Goal: Use online tool/utility: Utilize a website feature to perform a specific function

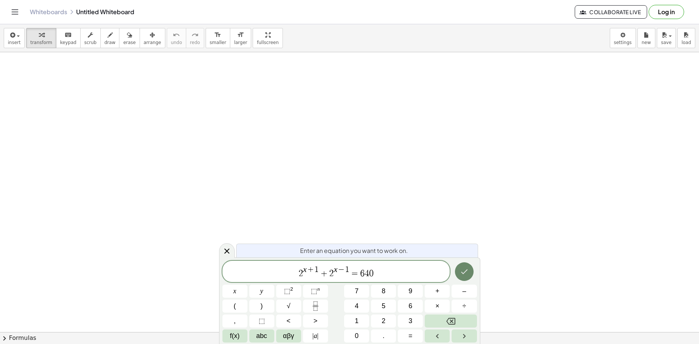
click at [464, 271] on icon "Done" at bounding box center [464, 271] width 9 height 9
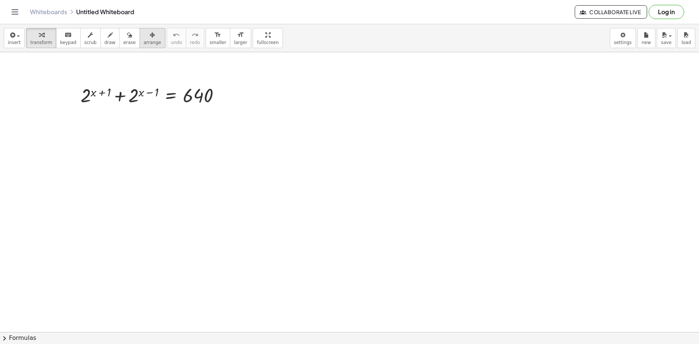
click at [144, 47] on button "arrange" at bounding box center [153, 38] width 26 height 20
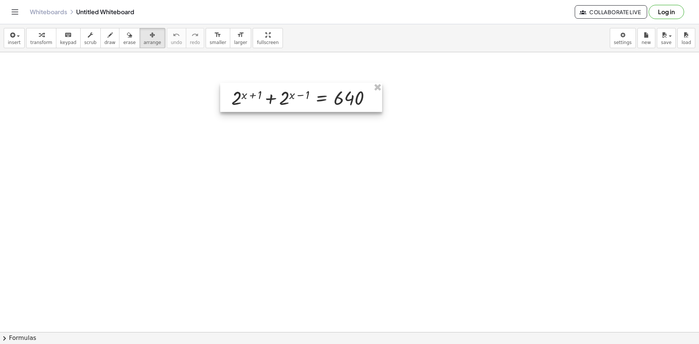
drag, startPoint x: 165, startPoint y: 113, endPoint x: 345, endPoint y: 98, distance: 180.8
click at [345, 98] on div at bounding box center [301, 97] width 162 height 29
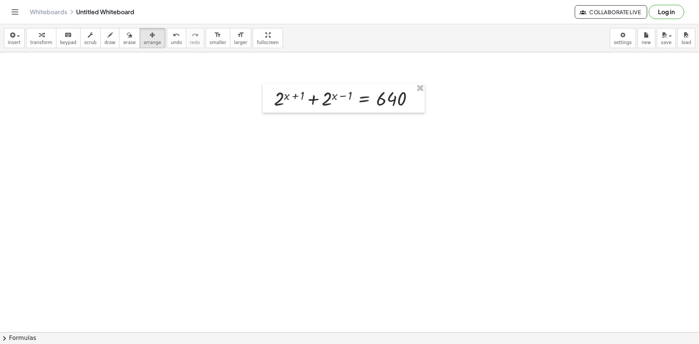
click at [13, 44] on span "insert" at bounding box center [14, 42] width 13 height 5
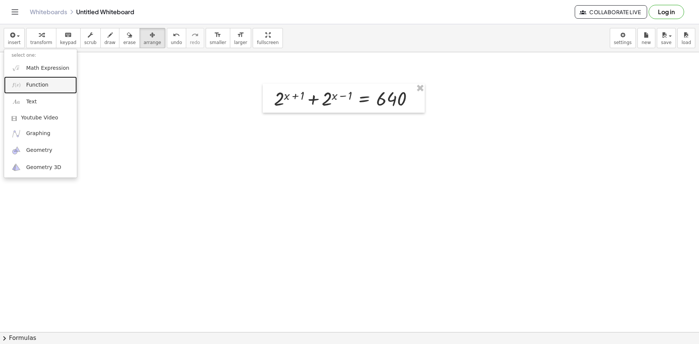
click at [49, 87] on link "Function" at bounding box center [40, 84] width 73 height 17
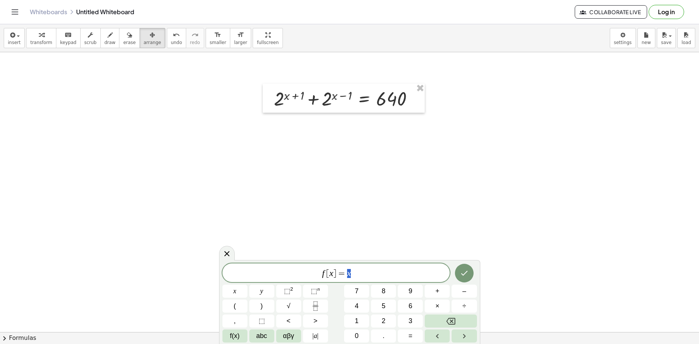
click at [372, 272] on span "f [ x ] = x" at bounding box center [336, 273] width 228 height 10
drag, startPoint x: 371, startPoint y: 272, endPoint x: 227, endPoint y: 278, distance: 144.5
click at [219, 277] on div "****** f [ x ] = x ​ x y ⬚ 2 ⬚ n 7 8 9 + – ( ) √ 4 5 6 × ÷ , ⬚ < > 1 2 3 f(x) a…" at bounding box center [349, 302] width 261 height 84
click at [463, 271] on icon "Done" at bounding box center [464, 271] width 9 height 9
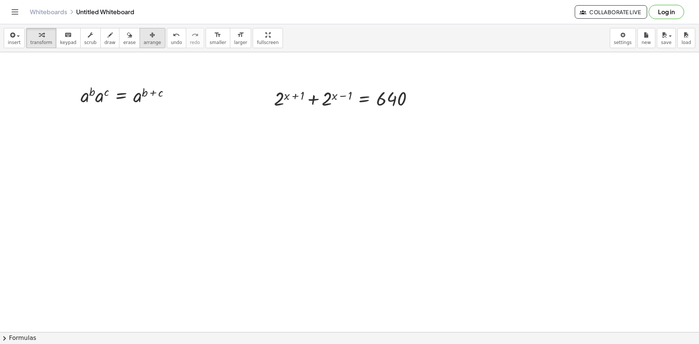
click at [150, 35] on icon "button" at bounding box center [152, 35] width 5 height 9
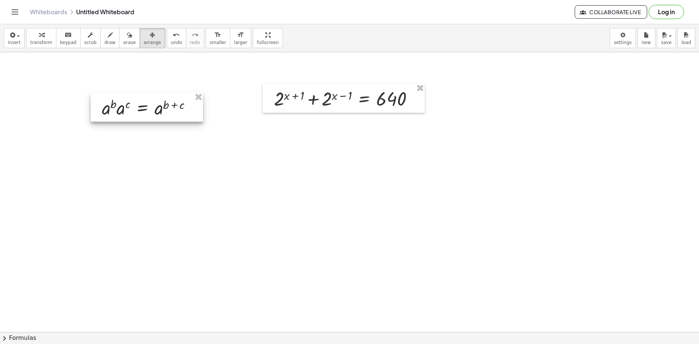
drag, startPoint x: 141, startPoint y: 103, endPoint x: 150, endPoint y: 107, distance: 10.3
click at [150, 107] on div at bounding box center [147, 107] width 112 height 29
click at [13, 38] on icon "button" at bounding box center [12, 35] width 7 height 9
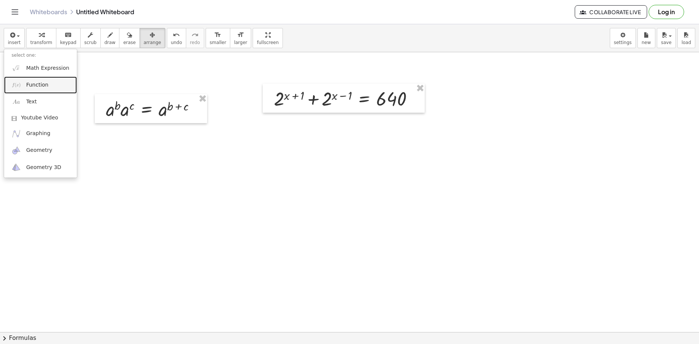
click at [32, 88] on span "Function" at bounding box center [37, 84] width 22 height 7
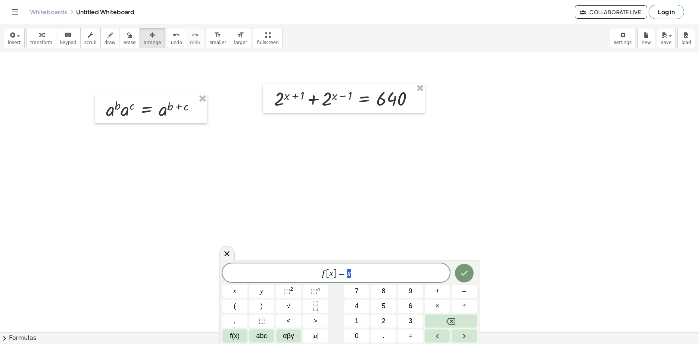
click at [375, 275] on span "f [ x ] = x" at bounding box center [336, 273] width 228 height 10
drag, startPoint x: 345, startPoint y: 278, endPoint x: 225, endPoint y: 268, distance: 120.6
click at [225, 268] on span "f [ x ] = x" at bounding box center [336, 273] width 228 height 10
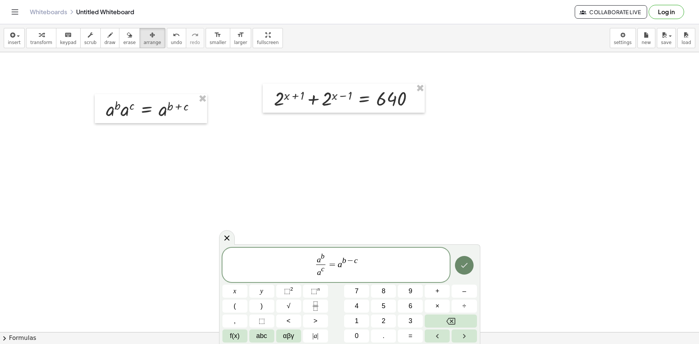
click at [463, 264] on icon "Done" at bounding box center [464, 265] width 9 height 9
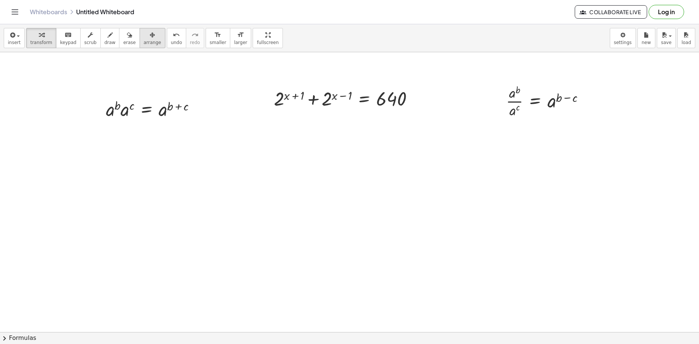
click at [148, 42] on button "arrange" at bounding box center [153, 38] width 26 height 20
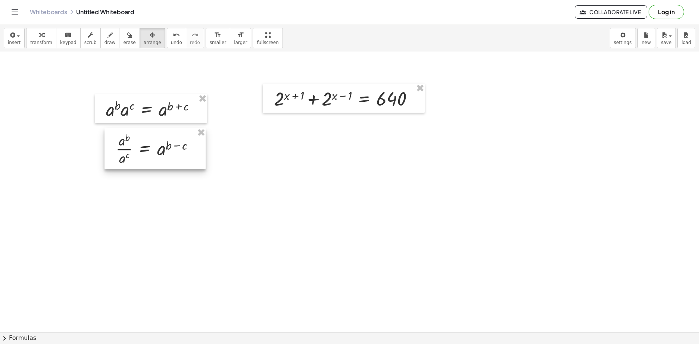
drag, startPoint x: 533, startPoint y: 92, endPoint x: 135, endPoint y: 142, distance: 400.8
click at [138, 142] on div at bounding box center [154, 148] width 101 height 41
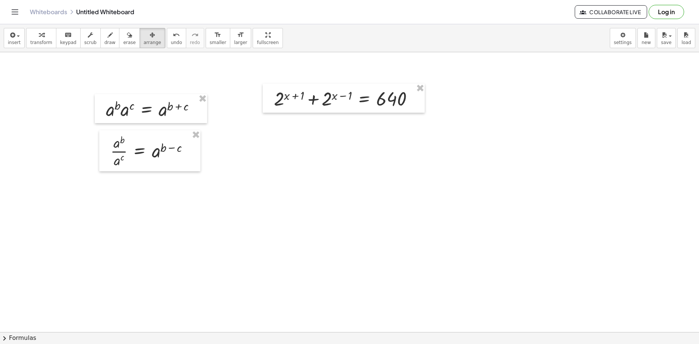
click at [282, 97] on div at bounding box center [344, 101] width 162 height 29
click at [37, 43] on span "transform" at bounding box center [41, 42] width 22 height 5
click at [279, 100] on div at bounding box center [348, 99] width 153 height 25
drag, startPoint x: 288, startPoint y: 97, endPoint x: 271, endPoint y: 100, distance: 17.0
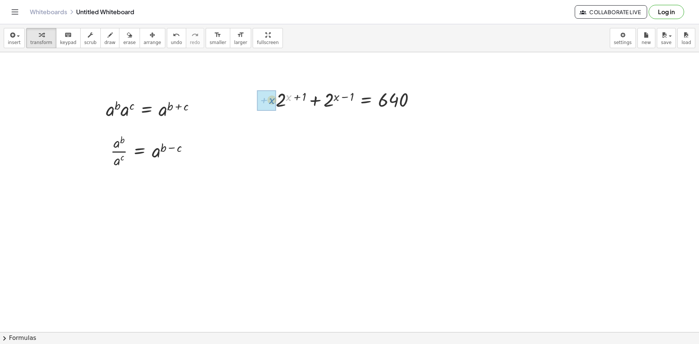
click at [271, 100] on div "+ x + 2 ( + x + 1 ) + 2 ( + x − 1 ) = 640" at bounding box center [345, 99] width 162 height 29
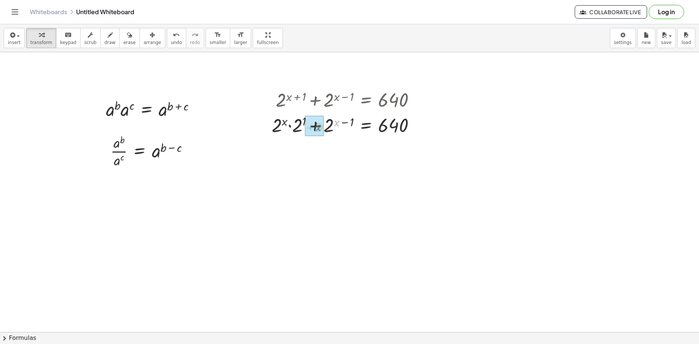
drag, startPoint x: 339, startPoint y: 129, endPoint x: 317, endPoint y: 128, distance: 21.3
click at [351, 120] on div at bounding box center [342, 124] width 166 height 25
drag, startPoint x: 351, startPoint y: 121, endPoint x: 341, endPoint y: 128, distance: 11.7
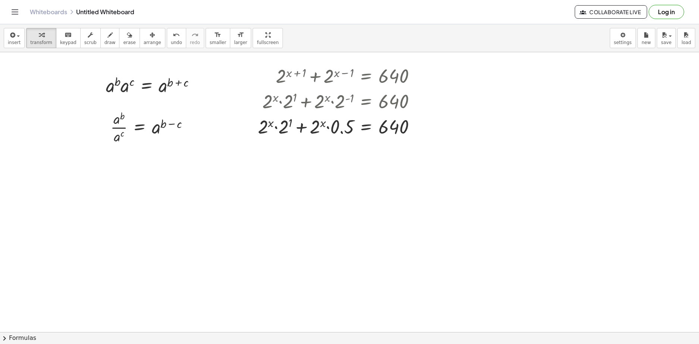
scroll to position [37, 0]
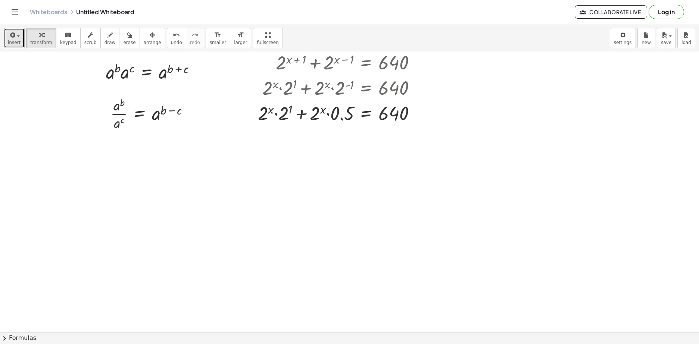
click at [14, 40] on span "insert" at bounding box center [14, 42] width 13 height 5
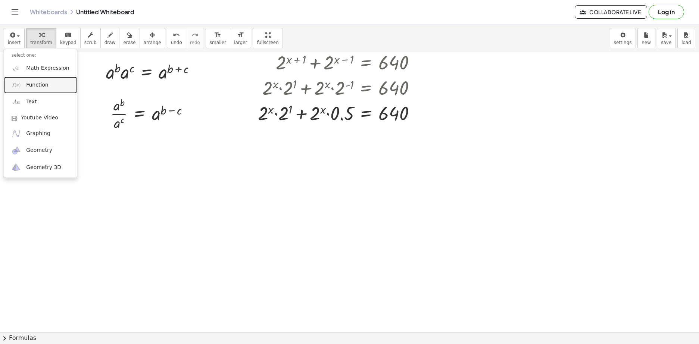
click at [44, 84] on span "Function" at bounding box center [37, 84] width 22 height 7
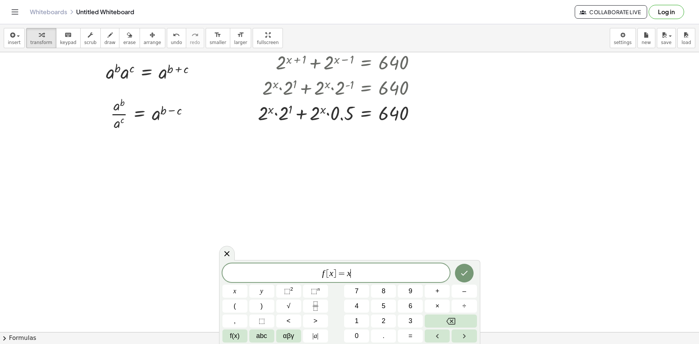
click at [379, 273] on span "f [ x ] = x ​" at bounding box center [336, 273] width 228 height 10
drag, startPoint x: 162, startPoint y: 278, endPoint x: 243, endPoint y: 292, distance: 82.3
click at [151, 276] on body "Graspable Math Activities Get Started Activity Bank Assigned Work Classes White…" at bounding box center [349, 172] width 699 height 344
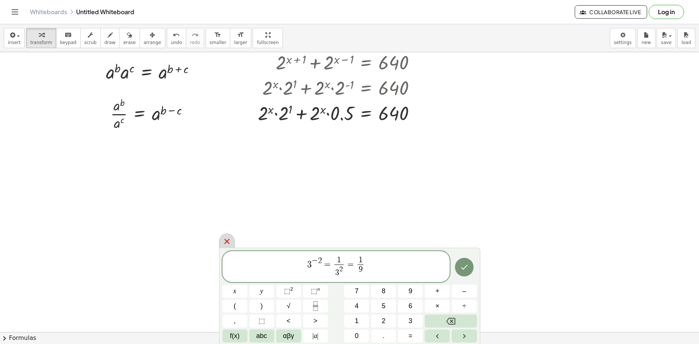
click at [227, 247] on div at bounding box center [227, 241] width 16 height 15
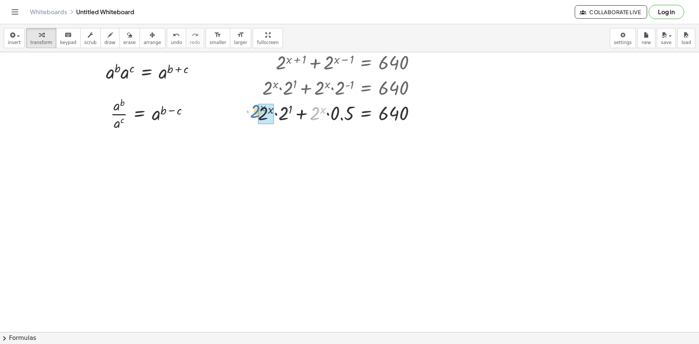
drag, startPoint x: 317, startPoint y: 112, endPoint x: 257, endPoint y: 111, distance: 60.1
click at [257, 111] on div "+ 2 ( + x + 1 ) + 2 ( + x − 1 ) = 640 + · 2 x · 2 1 + 2 ( + x − 1 ) = 640 + · 2…" at bounding box center [337, 87] width 180 height 80
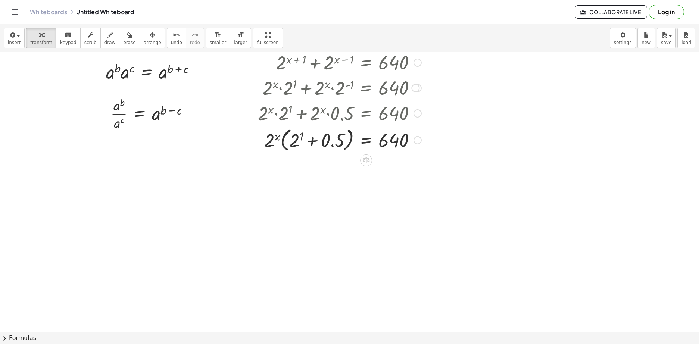
click at [297, 138] on div at bounding box center [339, 139] width 171 height 28
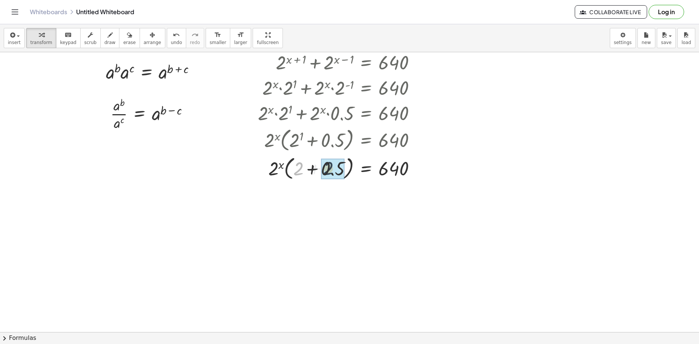
drag, startPoint x: 298, startPoint y: 167, endPoint x: 318, endPoint y: 167, distance: 19.8
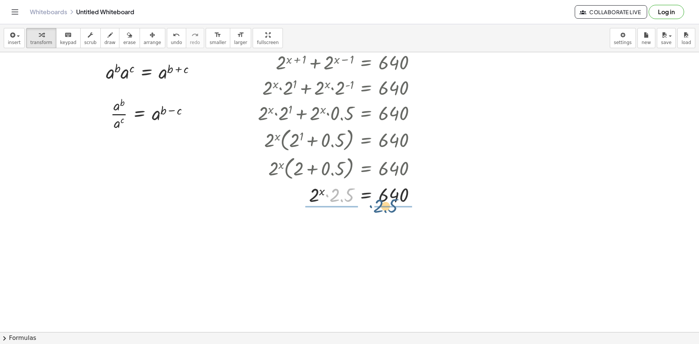
drag, startPoint x: 334, startPoint y: 194, endPoint x: 386, endPoint y: 204, distance: 52.7
click at [386, 203] on div at bounding box center [339, 194] width 171 height 25
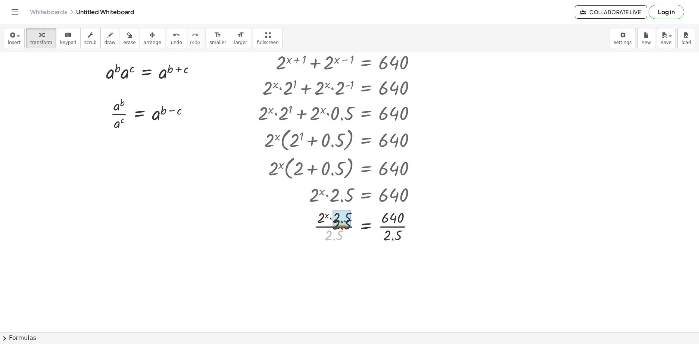
drag, startPoint x: 332, startPoint y: 237, endPoint x: 341, endPoint y: 220, distance: 18.4
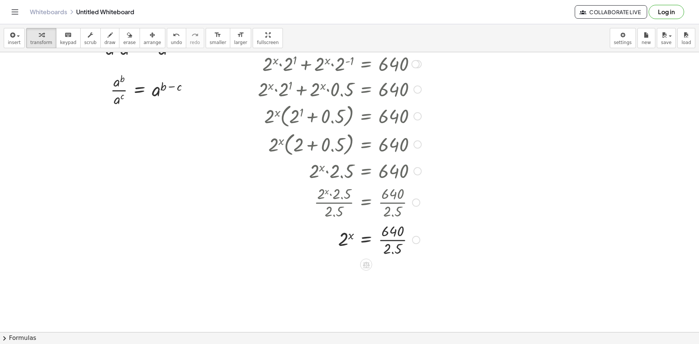
scroll to position [75, 0]
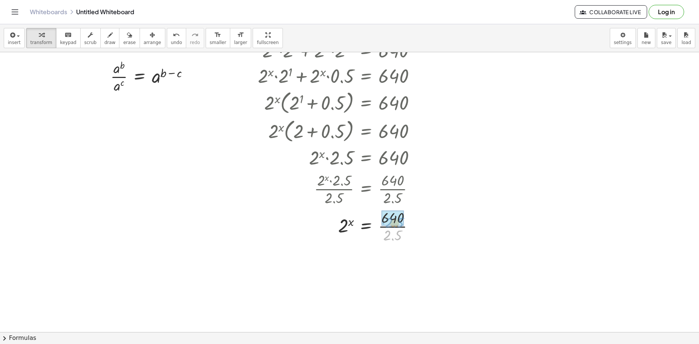
drag, startPoint x: 397, startPoint y: 239, endPoint x: 398, endPoint y: 227, distance: 12.8
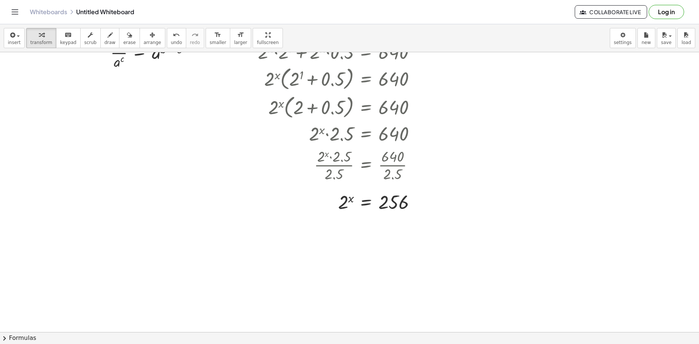
scroll to position [112, 0]
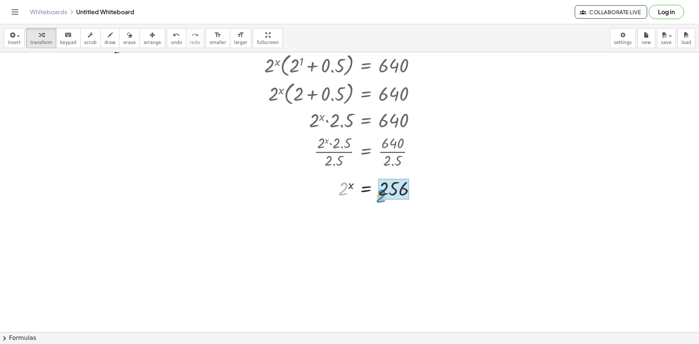
drag, startPoint x: 342, startPoint y: 197, endPoint x: 382, endPoint y: 198, distance: 40.7
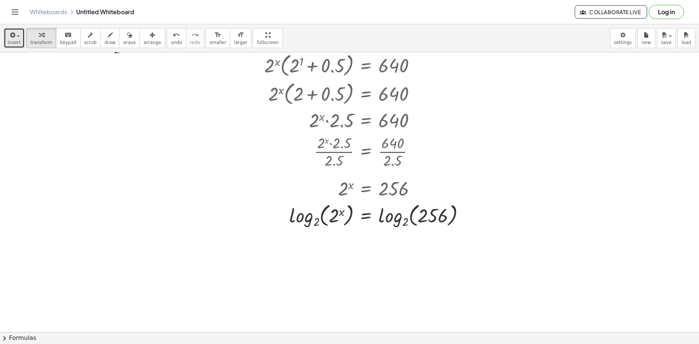
click at [15, 43] on span "insert" at bounding box center [14, 42] width 13 height 5
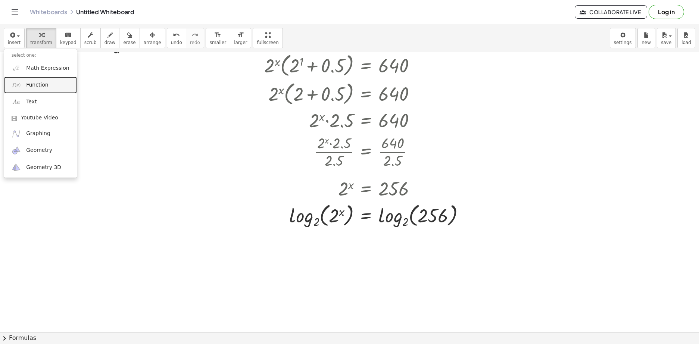
click at [37, 81] on span "Function" at bounding box center [37, 84] width 22 height 7
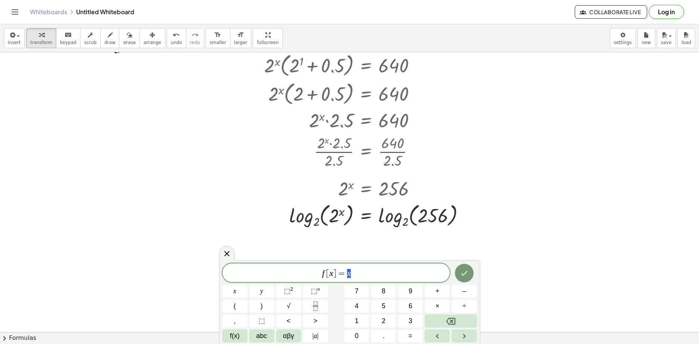
click at [358, 271] on span "f [ x ] = x" at bounding box center [336, 273] width 228 height 10
drag, startPoint x: 361, startPoint y: 272, endPoint x: 209, endPoint y: 264, distance: 151.7
click at [209, 266] on body "Graspable Math Activities Get Started Activity Bank Assigned Work Classes White…" at bounding box center [349, 172] width 699 height 344
click at [327, 272] on span "3" at bounding box center [325, 274] width 4 height 8
click at [344, 269] on span "6" at bounding box center [345, 265] width 4 height 8
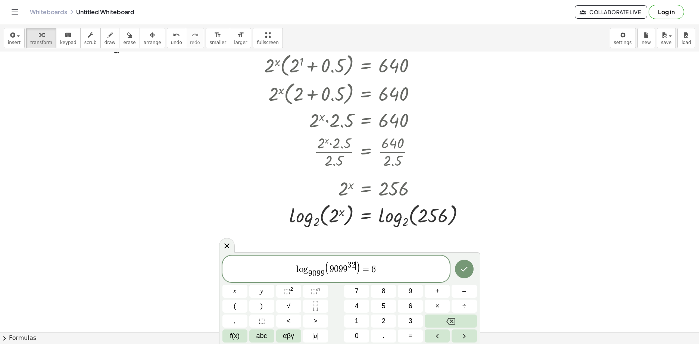
click at [401, 268] on span "l o g 9 0 9 9 ​ ( 9 0 9 9 3 2 ​ ) = 6" at bounding box center [336, 269] width 228 height 19
drag, startPoint x: 422, startPoint y: 270, endPoint x: 111, endPoint y: 263, distance: 310.8
click at [111, 263] on body "Graspable Math Activities Get Started Activity Bank Assigned Work Classes White…" at bounding box center [349, 172] width 699 height 344
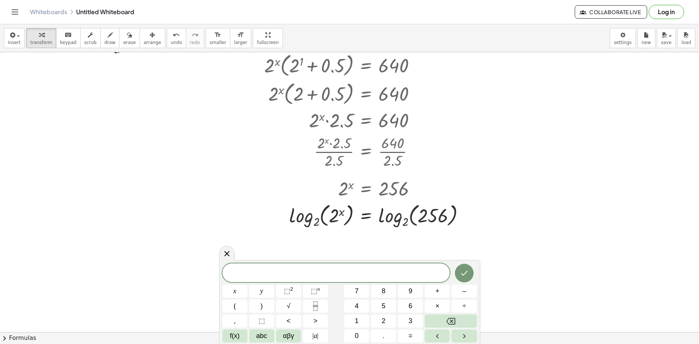
click at [238, 212] on div at bounding box center [349, 244] width 699 height 608
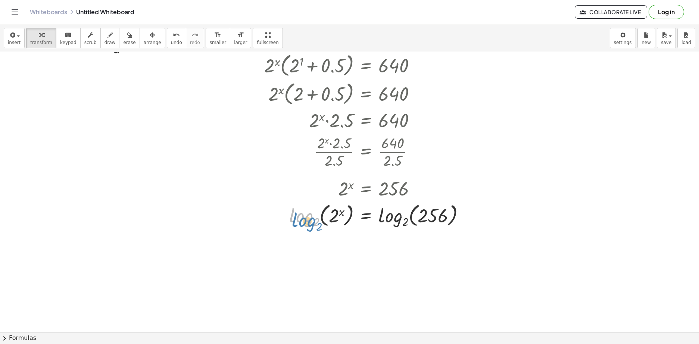
click at [294, 221] on div at bounding box center [364, 215] width 220 height 29
drag, startPoint x: 336, startPoint y: 223, endPoint x: 336, endPoint y: 216, distance: 7.1
click at [338, 216] on div at bounding box center [364, 215] width 220 height 29
drag, startPoint x: 341, startPoint y: 211, endPoint x: 294, endPoint y: 219, distance: 47.3
click at [294, 219] on div at bounding box center [364, 215] width 220 height 29
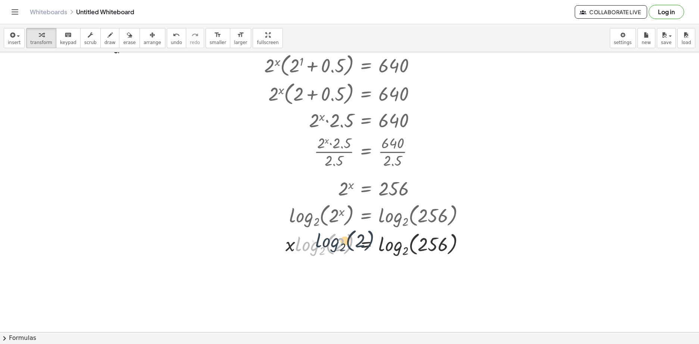
drag, startPoint x: 313, startPoint y: 248, endPoint x: 311, endPoint y: 252, distance: 4.4
click at [316, 249] on div at bounding box center [364, 243] width 220 height 29
click at [293, 249] on div at bounding box center [364, 243] width 220 height 29
drag, startPoint x: 341, startPoint y: 244, endPoint x: 326, endPoint y: 246, distance: 15.1
click at [325, 249] on div at bounding box center [364, 243] width 220 height 29
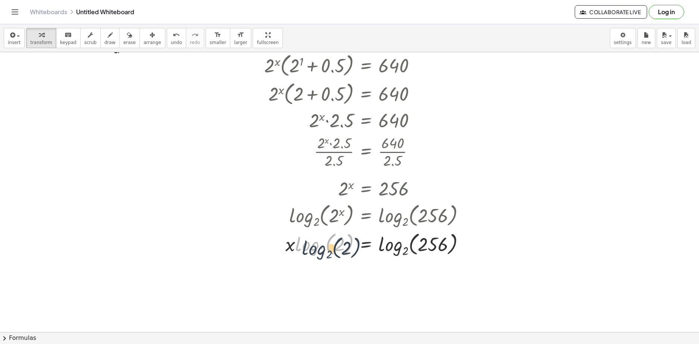
click at [312, 244] on div at bounding box center [364, 243] width 220 height 29
drag, startPoint x: 322, startPoint y: 253, endPoint x: 313, endPoint y: 260, distance: 11.5
click at [324, 256] on div at bounding box center [364, 243] width 220 height 29
drag, startPoint x: 296, startPoint y: 247, endPoint x: 315, endPoint y: 244, distance: 19.0
click at [290, 245] on div at bounding box center [364, 243] width 220 height 29
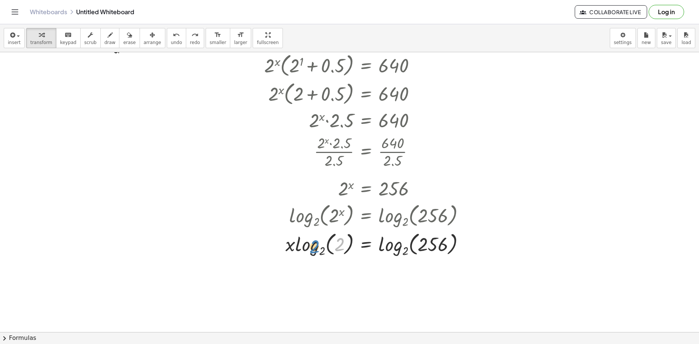
click at [333, 242] on div at bounding box center [364, 243] width 220 height 29
drag, startPoint x: 323, startPoint y: 250, endPoint x: 318, endPoint y: 249, distance: 4.7
click at [318, 250] on div at bounding box center [364, 243] width 220 height 29
drag, startPoint x: 313, startPoint y: 249, endPoint x: 316, endPoint y: 247, distance: 3.8
click at [316, 247] on div at bounding box center [364, 243] width 220 height 29
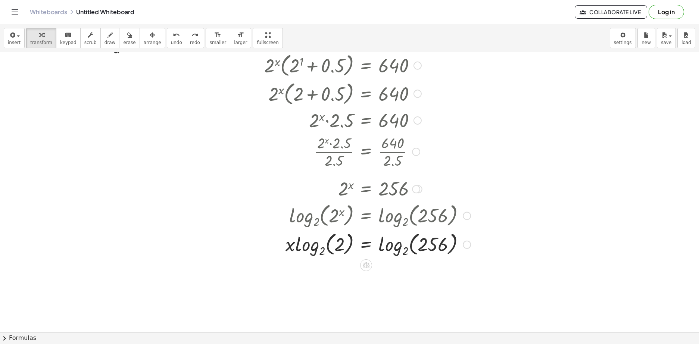
click at [314, 247] on div at bounding box center [364, 243] width 220 height 29
click at [309, 249] on div at bounding box center [364, 243] width 220 height 29
drag, startPoint x: 310, startPoint y: 247, endPoint x: 316, endPoint y: 247, distance: 6.0
click at [318, 247] on div at bounding box center [364, 243] width 220 height 29
click at [339, 250] on div at bounding box center [364, 243] width 220 height 29
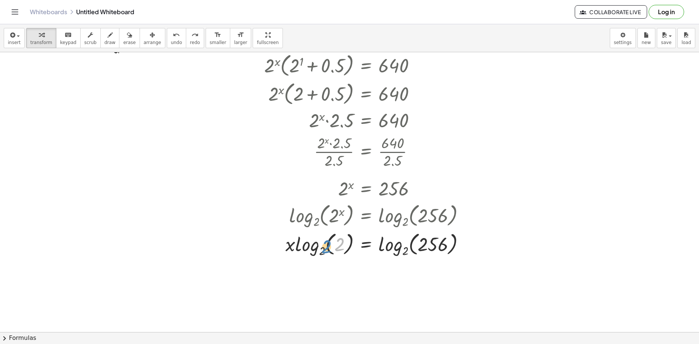
drag, startPoint x: 340, startPoint y: 245, endPoint x: 309, endPoint y: 249, distance: 31.2
click at [309, 249] on div at bounding box center [364, 243] width 220 height 29
click at [354, 245] on div at bounding box center [364, 243] width 220 height 29
click at [315, 247] on div at bounding box center [364, 243] width 220 height 29
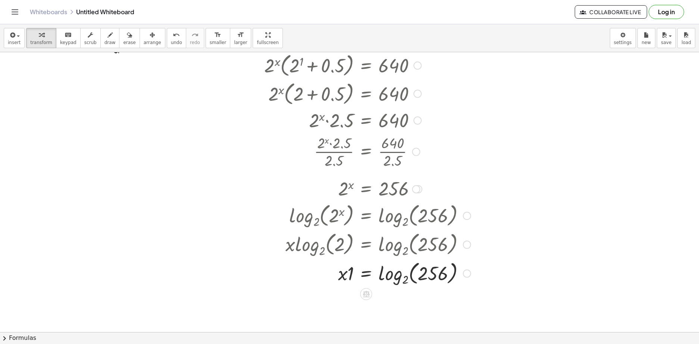
click at [347, 275] on div at bounding box center [364, 273] width 220 height 29
drag, startPoint x: 351, startPoint y: 270, endPoint x: 337, endPoint y: 272, distance: 14.7
click at [337, 273] on div at bounding box center [364, 273] width 220 height 29
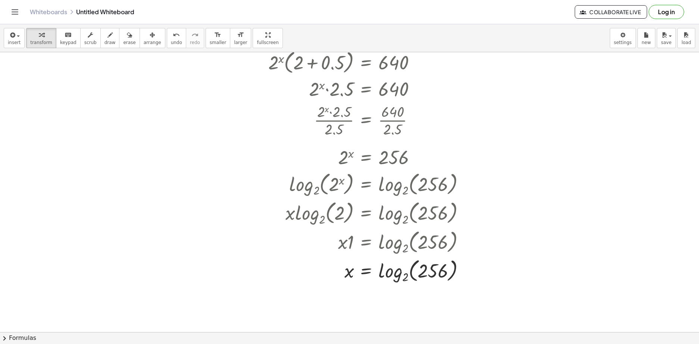
scroll to position [187, 0]
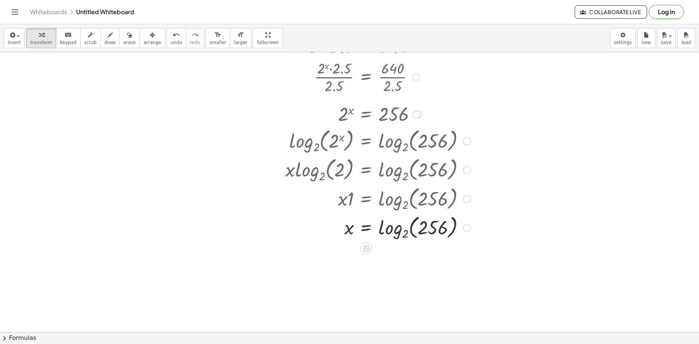
click at [425, 231] on div at bounding box center [364, 227] width 220 height 29
click at [399, 232] on div at bounding box center [364, 227] width 220 height 29
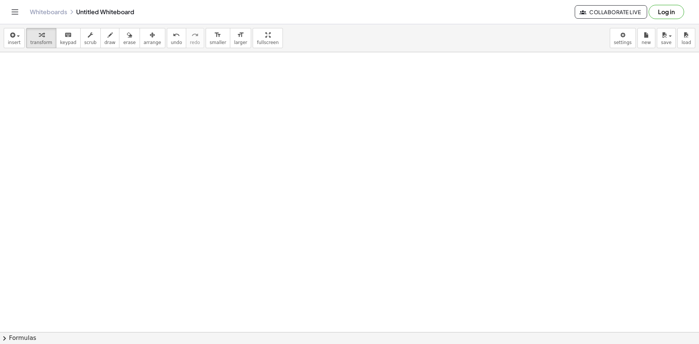
scroll to position [477, 0]
drag, startPoint x: 10, startPoint y: 38, endPoint x: 13, endPoint y: 41, distance: 4.6
click at [10, 38] on icon "button" at bounding box center [12, 35] width 7 height 9
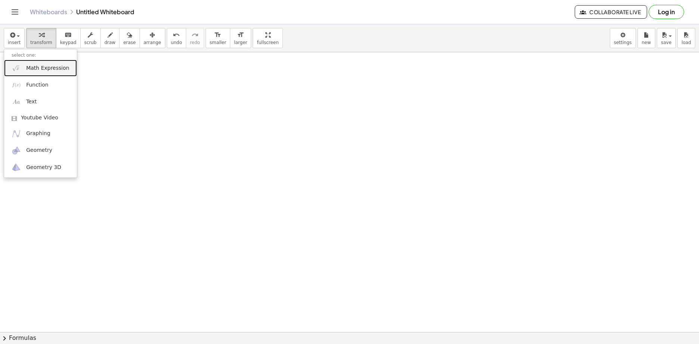
click at [48, 69] on span "Math Expression" at bounding box center [47, 68] width 43 height 7
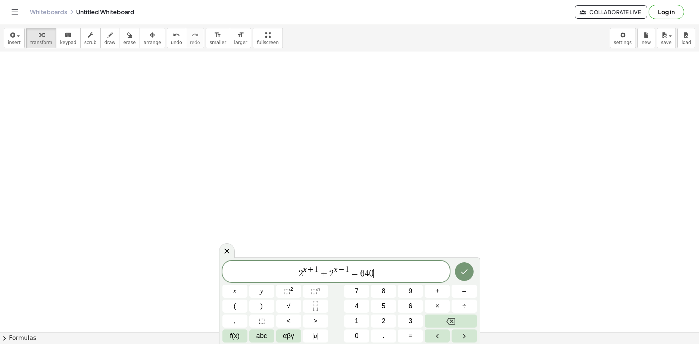
click at [247, 285] on div at bounding box center [234, 291] width 25 height 13
click at [468, 269] on icon "Done" at bounding box center [464, 271] width 9 height 9
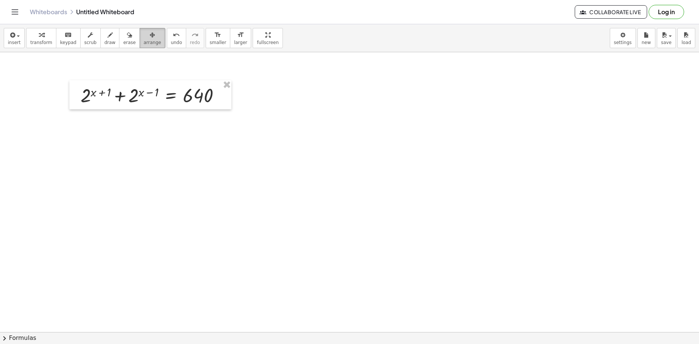
click at [144, 40] on span "arrange" at bounding box center [153, 42] width 18 height 5
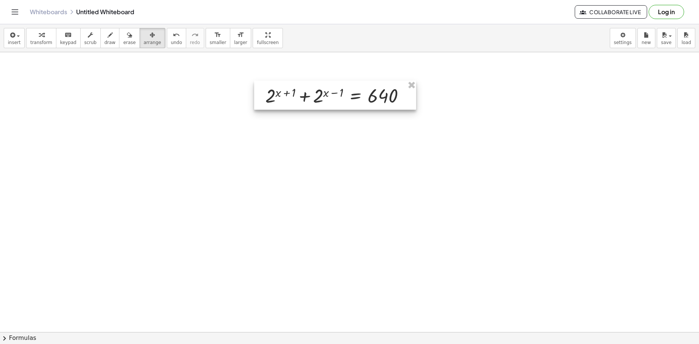
drag, startPoint x: 140, startPoint y: 101, endPoint x: 304, endPoint y: 101, distance: 163.4
click at [308, 100] on div at bounding box center [335, 95] width 162 height 29
click at [50, 42] on button "transform" at bounding box center [41, 38] width 30 height 20
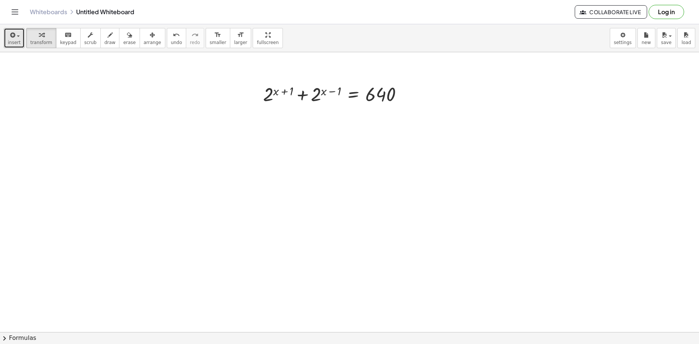
click at [10, 41] on span "insert" at bounding box center [14, 42] width 13 height 5
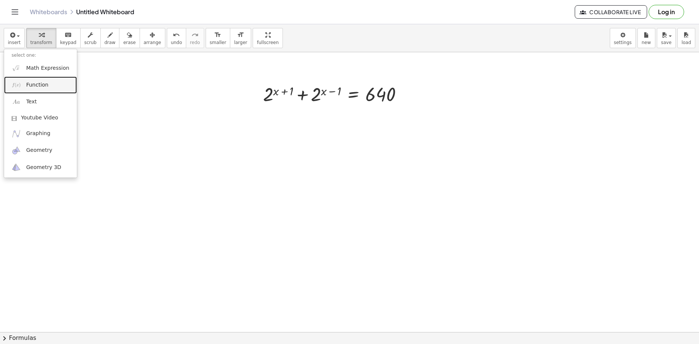
click at [40, 85] on span "Function" at bounding box center [37, 84] width 22 height 7
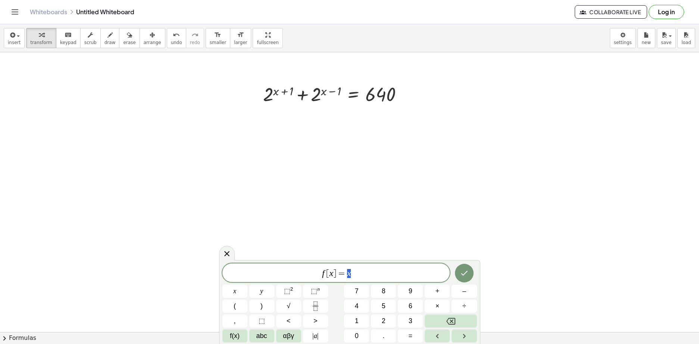
click at [368, 273] on span "f [ x ] = x" at bounding box center [336, 273] width 228 height 10
click at [178, 252] on body "Graspable Math Activities Get Started Activity Bank Assigned Work Classes White…" at bounding box center [349, 172] width 699 height 344
click at [456, 270] on button "Done" at bounding box center [464, 271] width 19 height 19
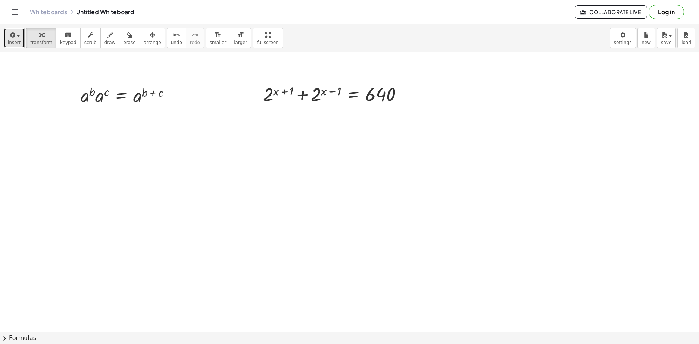
click at [9, 40] on span "insert" at bounding box center [14, 42] width 13 height 5
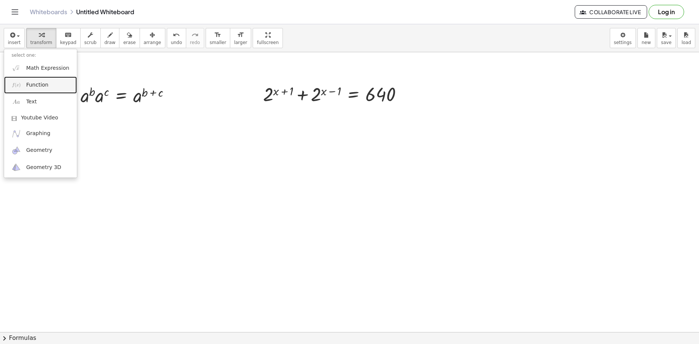
click at [33, 85] on span "Function" at bounding box center [37, 84] width 22 height 7
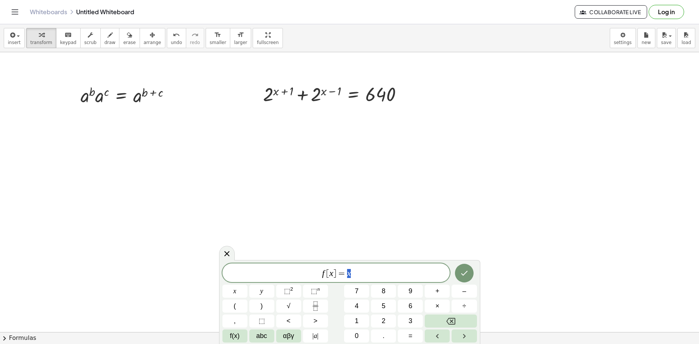
click at [367, 274] on span "f [ x ] = x" at bounding box center [336, 273] width 228 height 10
drag, startPoint x: 341, startPoint y: 272, endPoint x: 339, endPoint y: 279, distance: 7.7
click at [231, 267] on div "****** f [ x ] = x ​" at bounding box center [336, 272] width 228 height 19
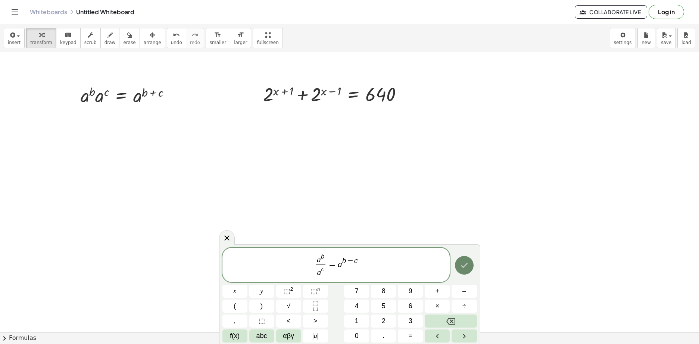
click at [462, 270] on button "Done" at bounding box center [464, 265] width 19 height 19
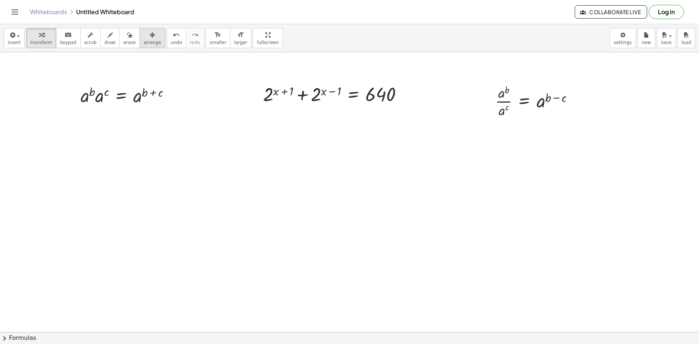
click at [144, 40] on span "arrange" at bounding box center [153, 42] width 18 height 5
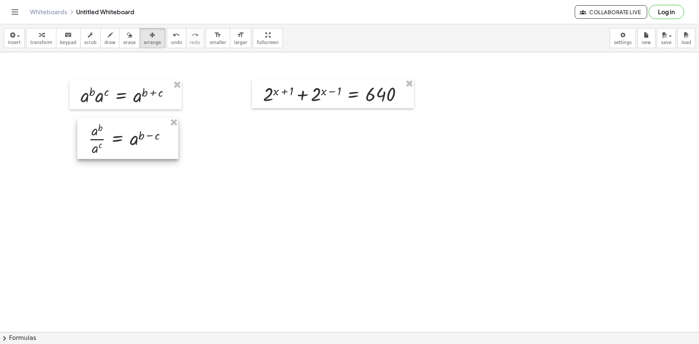
drag, startPoint x: 519, startPoint y: 97, endPoint x: 107, endPoint y: 132, distance: 412.5
click at [107, 132] on div at bounding box center [127, 138] width 101 height 41
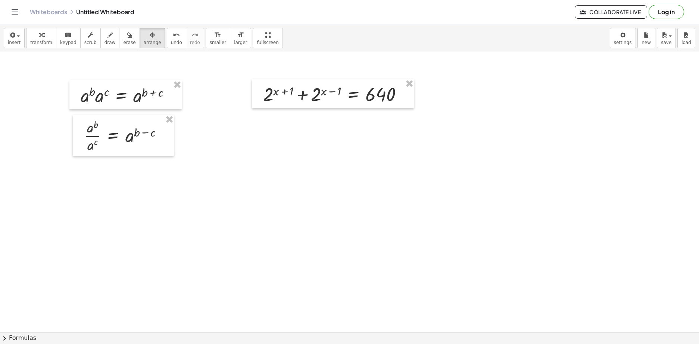
click at [37, 45] on span "transform" at bounding box center [41, 42] width 22 height 5
drag, startPoint x: 276, startPoint y: 91, endPoint x: 258, endPoint y: 93, distance: 18.0
click at [258, 93] on div "+ x + 2 ( + x + 1 ) + 2 ( + x − 1 ) = 640" at bounding box center [333, 93] width 162 height 29
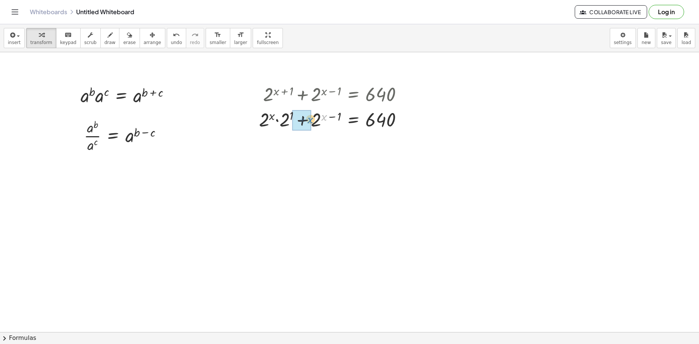
drag, startPoint x: 323, startPoint y: 116, endPoint x: 309, endPoint y: 120, distance: 14.6
click at [9, 38] on icon "button" at bounding box center [12, 35] width 7 height 9
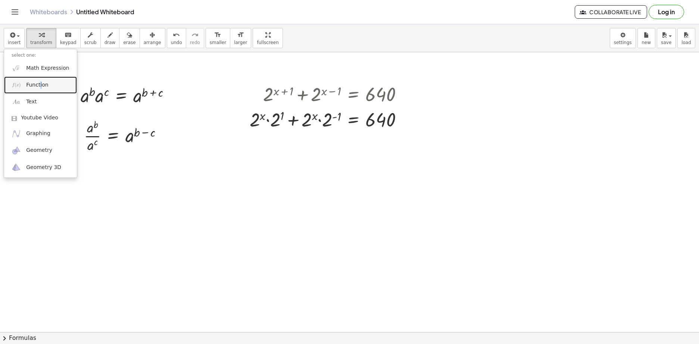
click at [47, 85] on link "Function" at bounding box center [40, 84] width 73 height 17
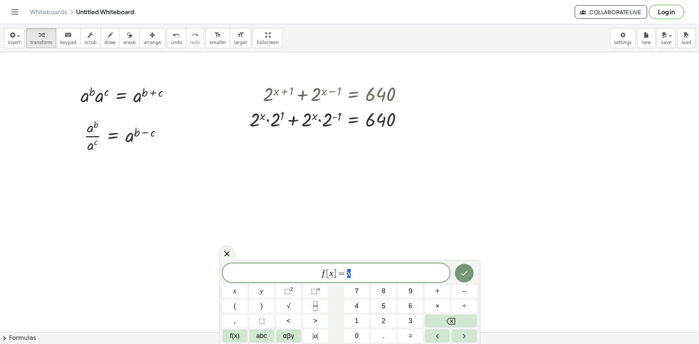
click at [372, 270] on span "f [ x ] = x" at bounding box center [336, 273] width 228 height 10
drag, startPoint x: 372, startPoint y: 269, endPoint x: 245, endPoint y: 266, distance: 126.9
click at [246, 266] on div "****** f [ x ] = x ​" at bounding box center [336, 272] width 228 height 19
drag, startPoint x: 358, startPoint y: 269, endPoint x: 253, endPoint y: 266, distance: 104.9
click at [251, 267] on span "2 − 1" at bounding box center [336, 271] width 228 height 13
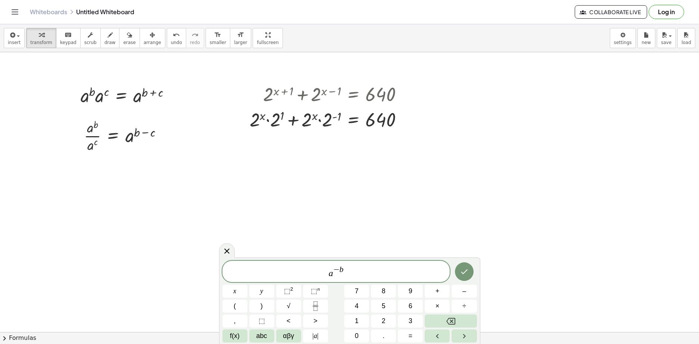
drag, startPoint x: 363, startPoint y: 269, endPoint x: 286, endPoint y: 284, distance: 77.5
click at [286, 284] on div "****** a − b ​ x y ⬚ 2 ⬚ n 7 8 9 + – ( ) √ 4 5 6 × ÷ , ⬚ < > 1 2 3 f(x) abc αβγ…" at bounding box center [349, 302] width 254 height 82
click at [361, 276] on span "a − b" at bounding box center [336, 271] width 228 height 13
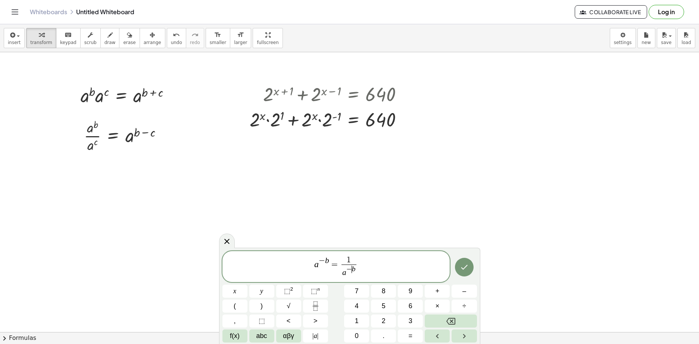
click at [351, 270] on span "−" at bounding box center [349, 269] width 6 height 7
click at [389, 259] on span "a − b = 1 a ​ b ​" at bounding box center [336, 267] width 228 height 23
click at [228, 239] on icon at bounding box center [226, 241] width 9 height 9
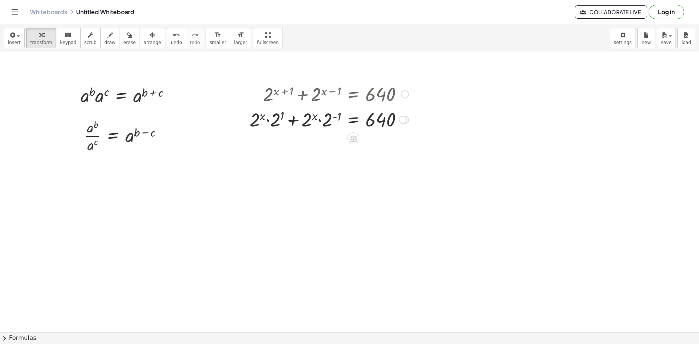
click at [335, 116] on div at bounding box center [329, 118] width 166 height 25
click at [272, 143] on div at bounding box center [326, 144] width 171 height 25
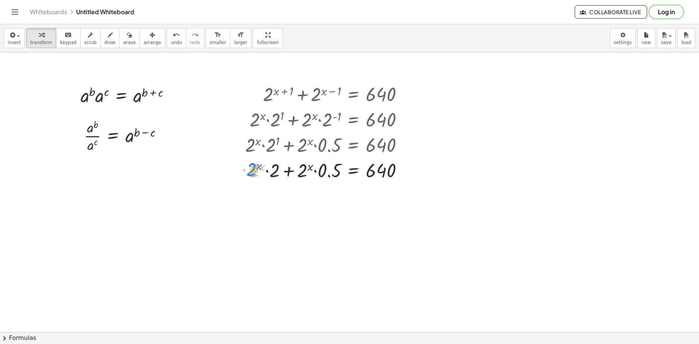
click at [253, 168] on div at bounding box center [326, 169] width 171 height 25
drag, startPoint x: 300, startPoint y: 169, endPoint x: 251, endPoint y: 170, distance: 49.2
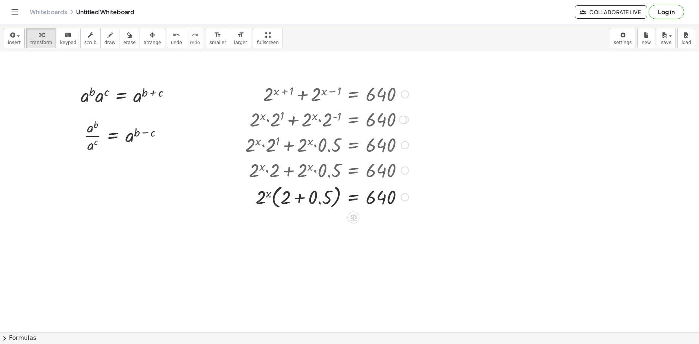
click at [307, 199] on div at bounding box center [326, 196] width 171 height 28
click at [319, 224] on div at bounding box center [326, 223] width 171 height 25
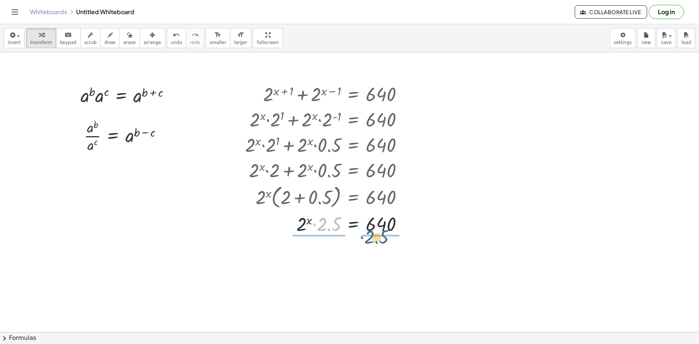
drag, startPoint x: 320, startPoint y: 227, endPoint x: 371, endPoint y: 236, distance: 51.5
click at [372, 237] on div "+ 2 ( + x + 1 ) + 2 ( + x − 1 ) = 640 + · 2 x · 2 1 + 2 ( + x − 1 ) = 640 + · 2…" at bounding box center [324, 158] width 180 height 159
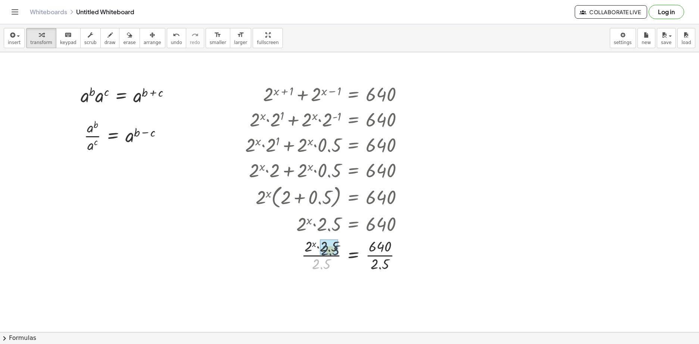
drag, startPoint x: 326, startPoint y: 256, endPoint x: 329, endPoint y: 250, distance: 6.7
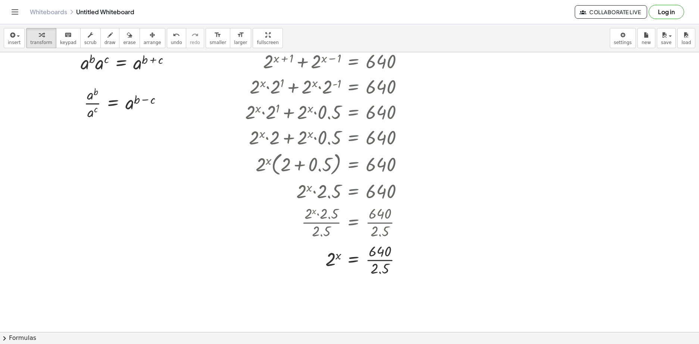
scroll to position [552, 0]
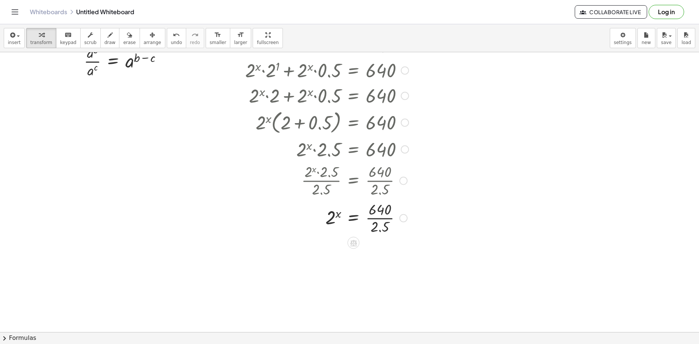
click at [379, 212] on div at bounding box center [326, 217] width 171 height 37
click at [380, 217] on div at bounding box center [326, 217] width 171 height 37
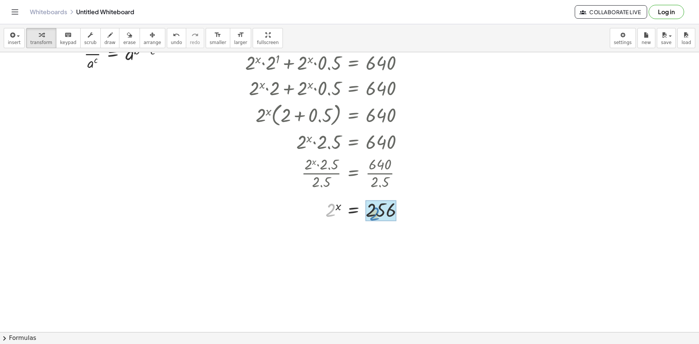
drag, startPoint x: 331, startPoint y: 224, endPoint x: 369, endPoint y: 223, distance: 38.8
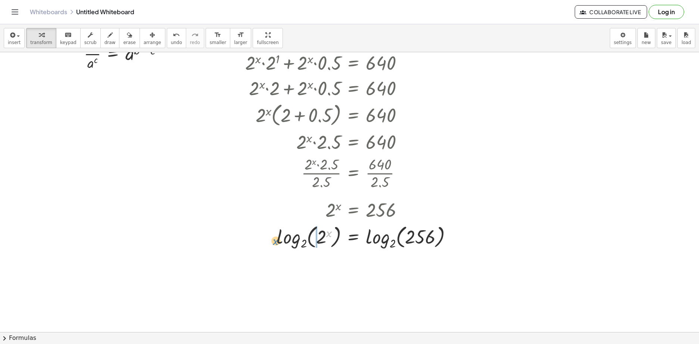
drag, startPoint x: 329, startPoint y: 234, endPoint x: 278, endPoint y: 243, distance: 52.3
click at [278, 243] on div at bounding box center [351, 236] width 220 height 29
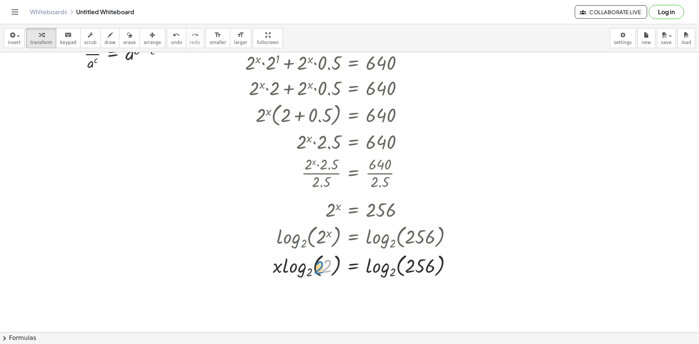
click at [327, 268] on div at bounding box center [351, 265] width 220 height 29
click at [303, 267] on div at bounding box center [351, 265] width 220 height 29
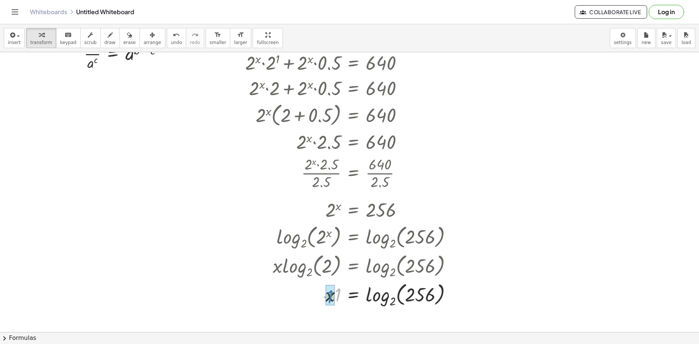
drag, startPoint x: 338, startPoint y: 297, endPoint x: 331, endPoint y: 296, distance: 7.9
click at [397, 294] on div at bounding box center [351, 294] width 220 height 29
click at [382, 297] on div at bounding box center [351, 294] width 220 height 29
